Goal: Task Accomplishment & Management: Manage account settings

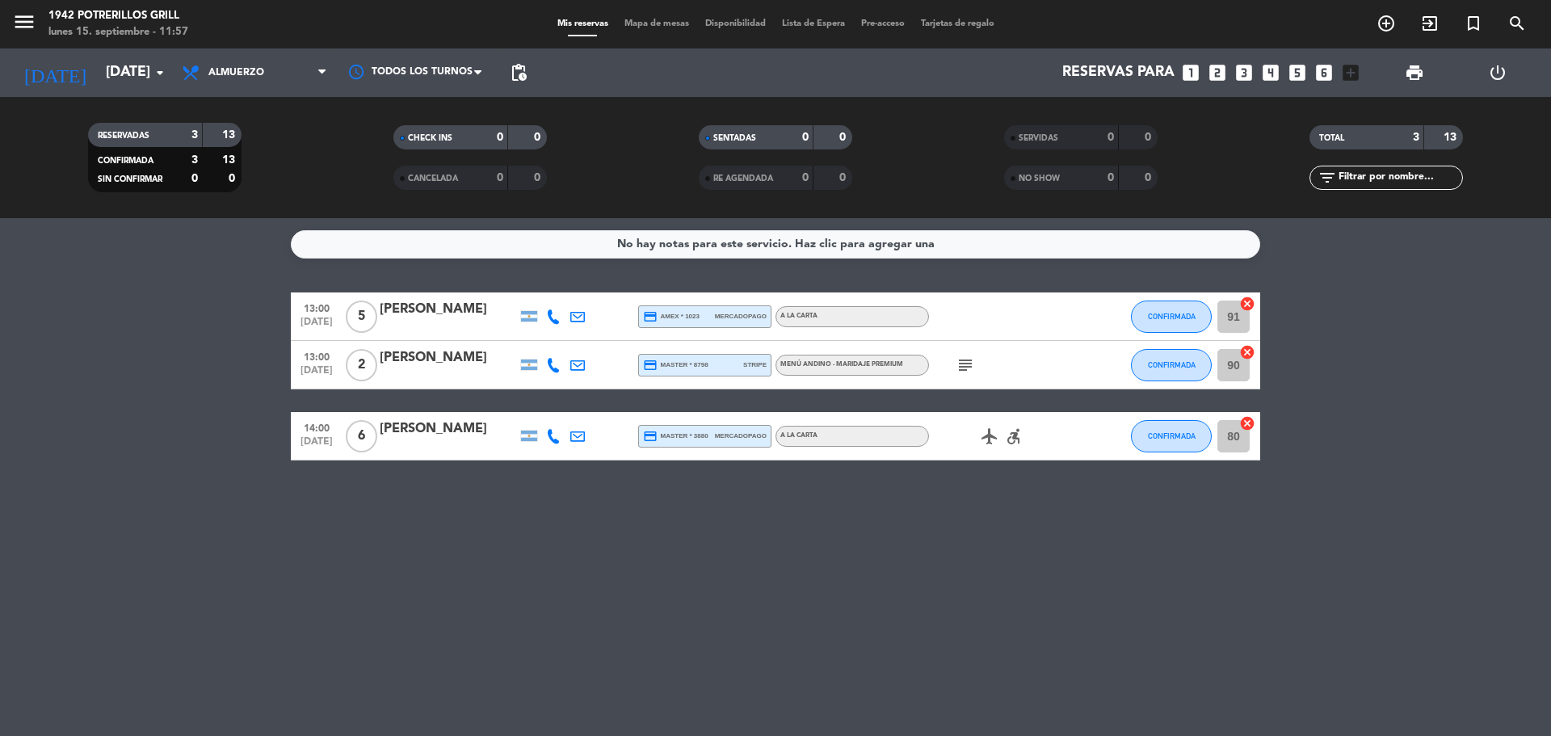
click at [628, 28] on span "Mapa de mesas" at bounding box center [656, 23] width 81 height 9
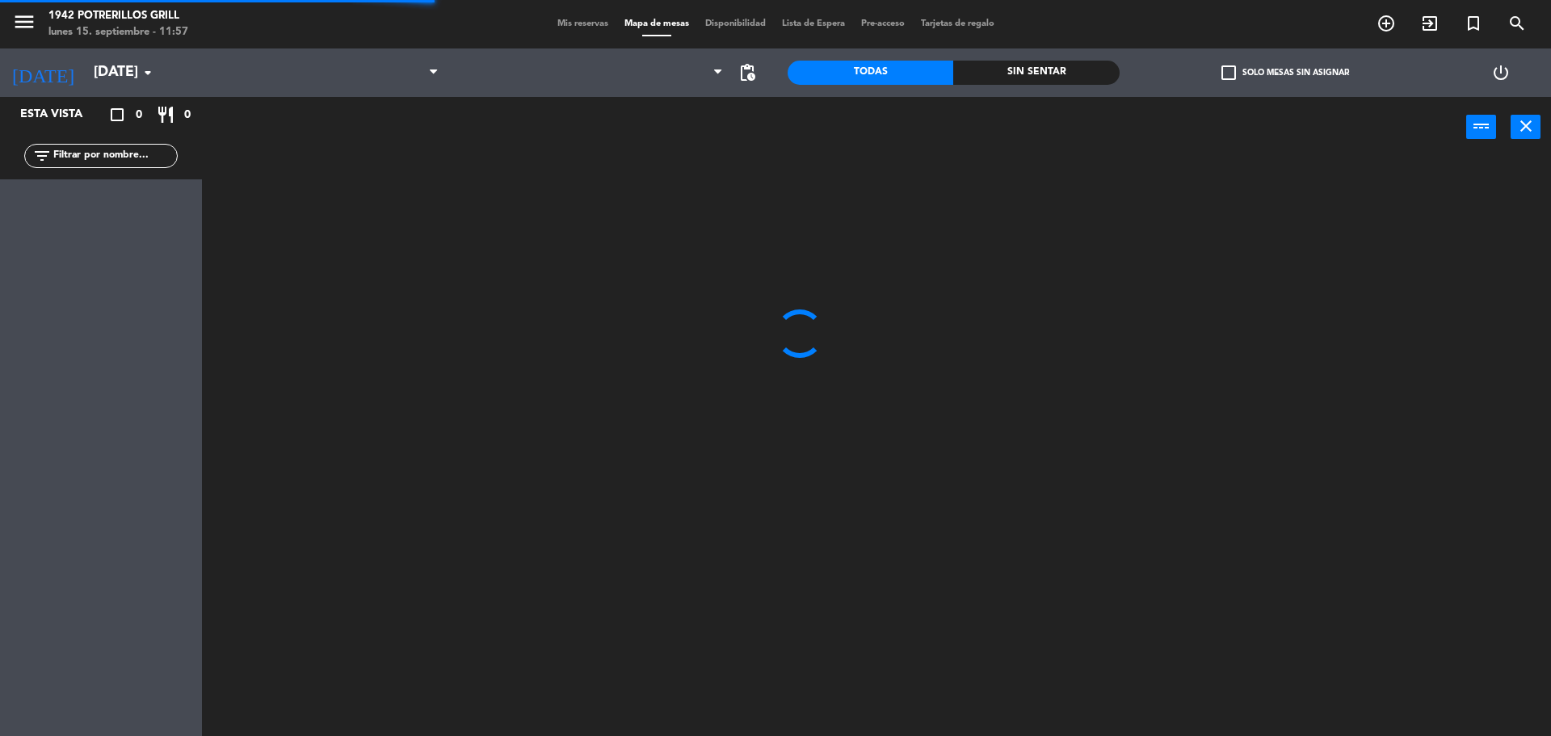
click at [568, 24] on span "Mis reservas" at bounding box center [582, 23] width 67 height 9
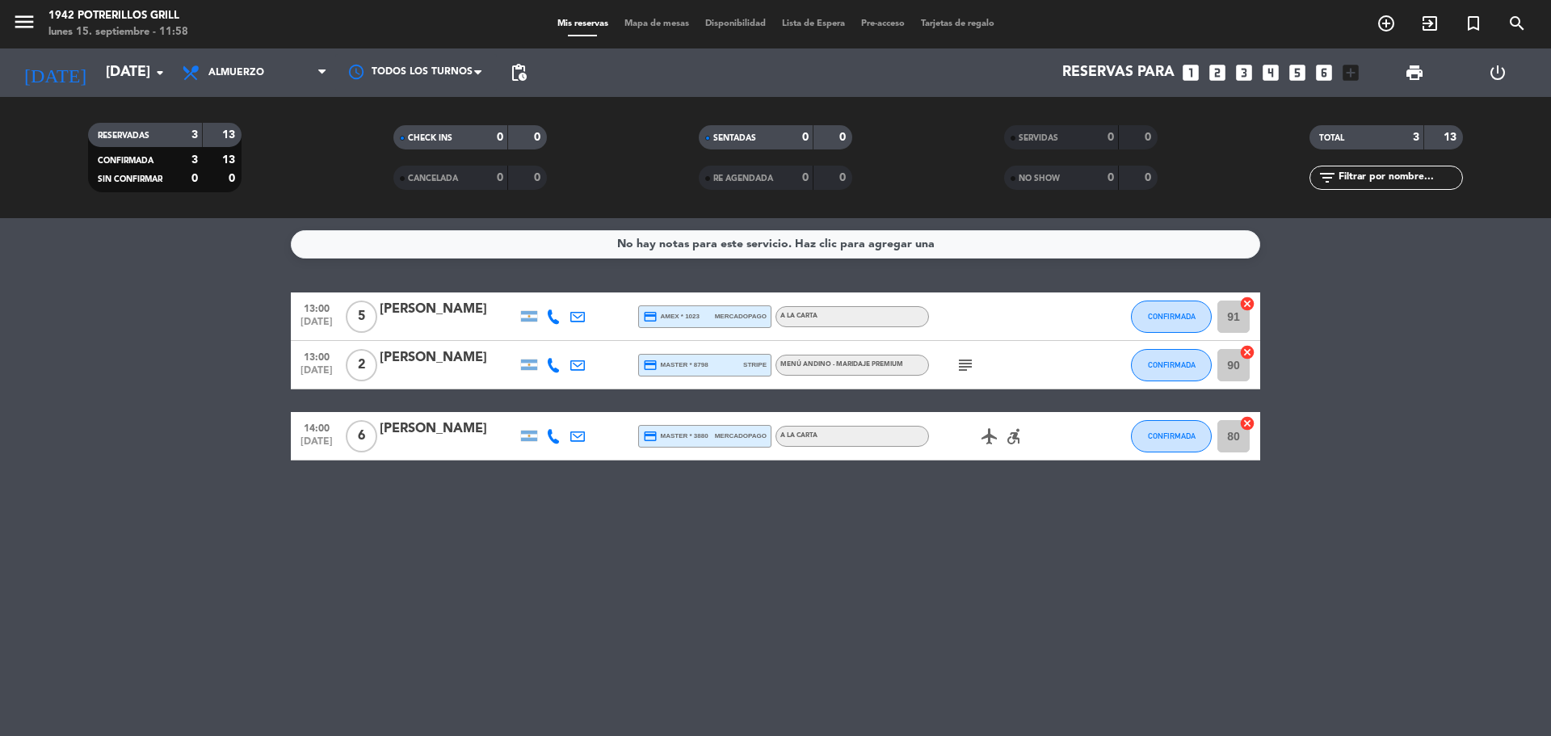
drag, startPoint x: 583, startPoint y: 638, endPoint x: 629, endPoint y: 620, distance: 49.3
click at [590, 629] on div "No hay notas para este servicio. Haz clic para agregar una 13:00 [DATE] 5 [PERS…" at bounding box center [775, 477] width 1551 height 518
click at [961, 373] on icon "subject" at bounding box center [964, 364] width 19 height 19
click at [966, 536] on div "No hay notas para este servicio. Haz clic para agregar una 13:00 [DATE] 5 [PERS…" at bounding box center [775, 477] width 1551 height 518
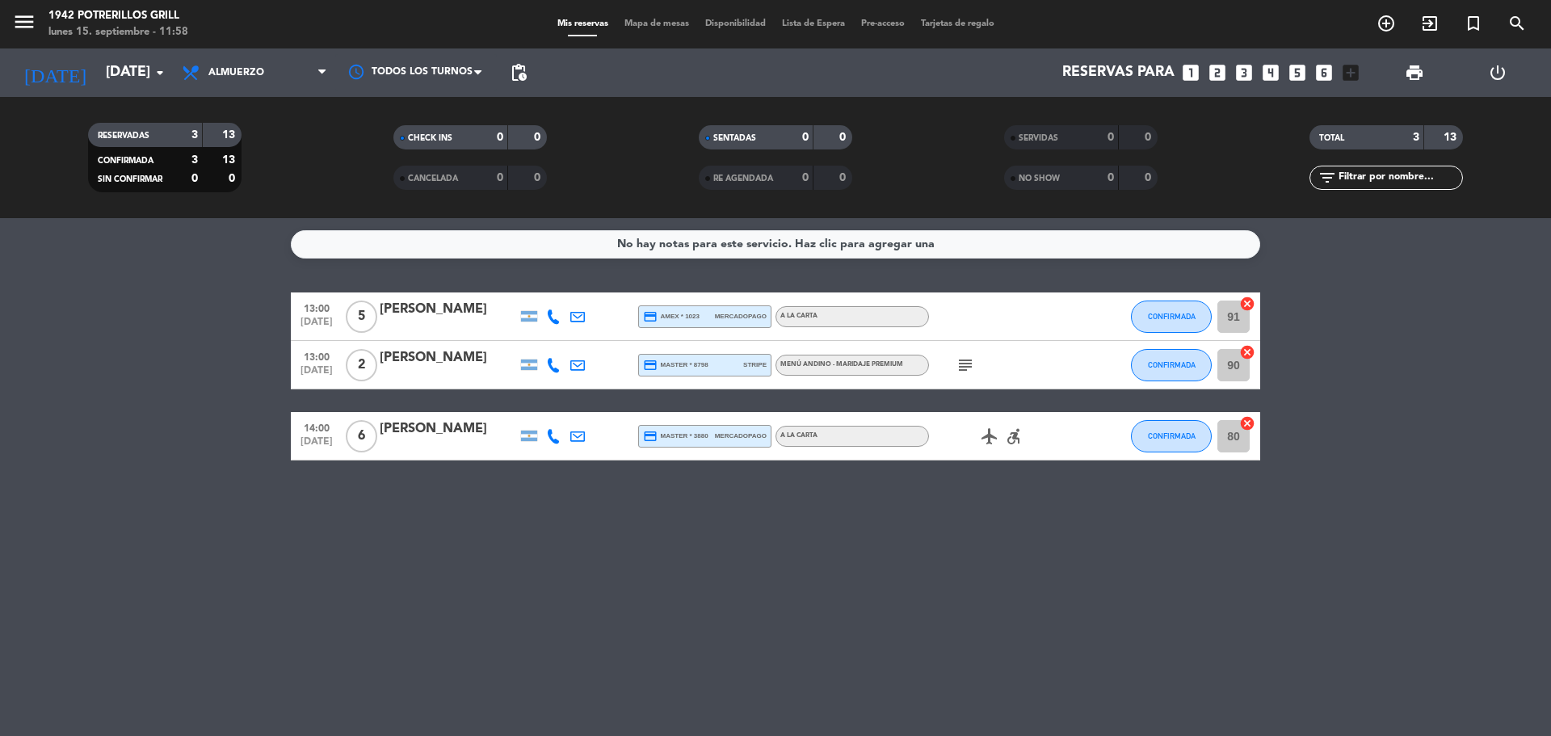
click at [972, 365] on icon "subject" at bounding box center [964, 364] width 19 height 19
click at [968, 522] on div "No hay notas para este servicio. Haz clic para agregar una 13:00 [DATE] 5 [PERS…" at bounding box center [775, 477] width 1551 height 518
click at [963, 370] on icon "subject" at bounding box center [964, 364] width 19 height 19
click at [851, 655] on div "No hay notas para este servicio. Haz clic para agregar una 13:00 [DATE] 5 [PERS…" at bounding box center [775, 477] width 1551 height 518
click at [851, 653] on div "No hay notas para este servicio. Haz clic para agregar una 13:00 [DATE] 5 [PERS…" at bounding box center [775, 477] width 1551 height 518
